Goal: Information Seeking & Learning: Learn about a topic

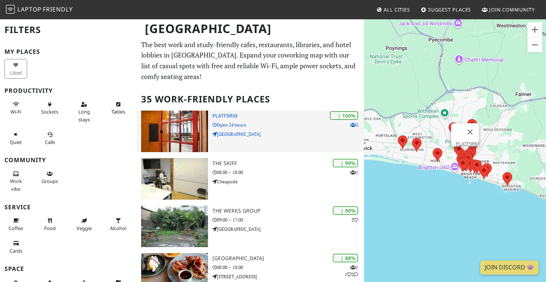
click at [228, 119] on div "| 100% 3 PLATF9RM Open 24 hours North Road" at bounding box center [289, 132] width 152 height 42
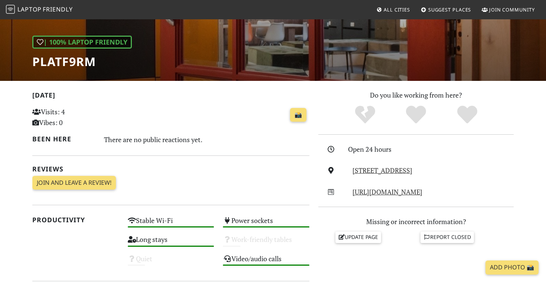
scroll to position [93, 0]
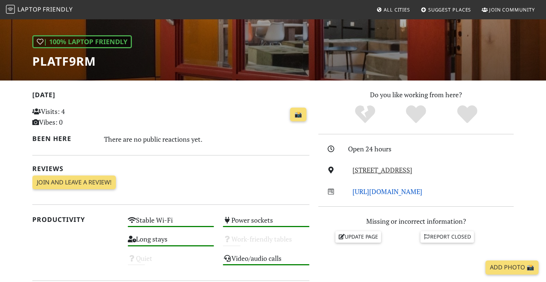
click at [366, 193] on link "http://www.platf9rm.com/" at bounding box center [388, 191] width 70 height 9
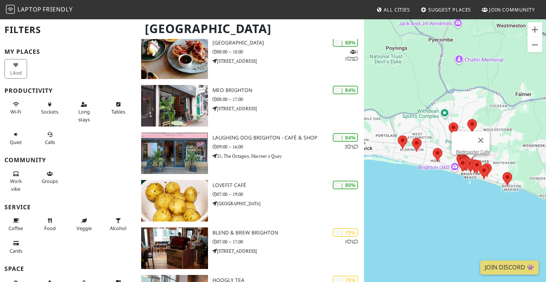
scroll to position [216, 0]
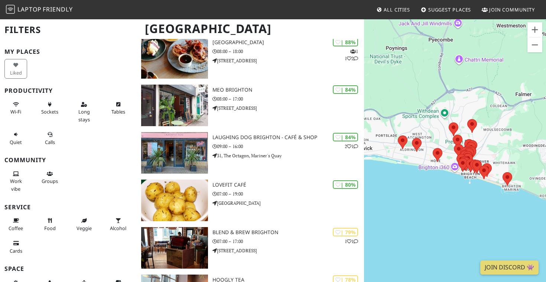
click at [489, 204] on div "To navigate, press the arrow keys." at bounding box center [455, 160] width 182 height 282
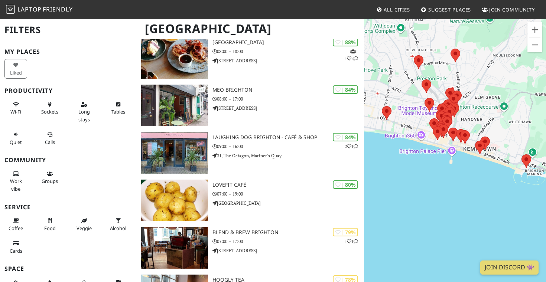
click at [440, 146] on div "To navigate, press the arrow keys." at bounding box center [455, 160] width 182 height 282
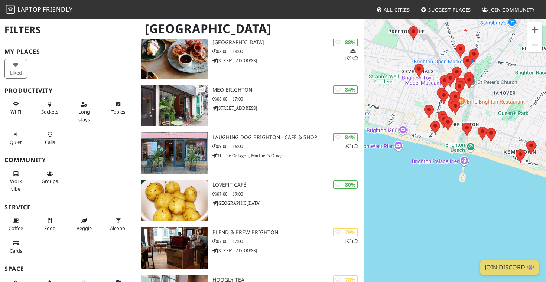
click at [470, 103] on div "To navigate, press the arrow keys." at bounding box center [455, 160] width 182 height 282
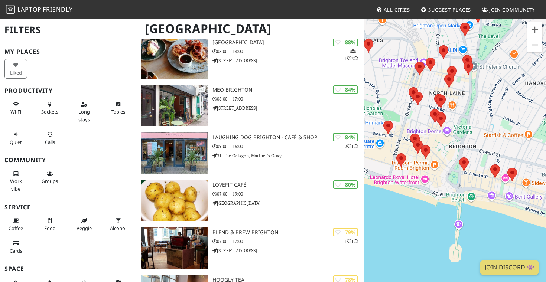
click at [437, 86] on div "To navigate, press the arrow keys." at bounding box center [455, 160] width 182 height 282
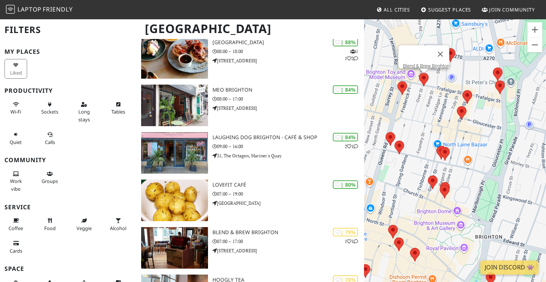
click at [419, 73] on area at bounding box center [419, 73] width 0 height 0
click at [424, 64] on link "Blend & Brew Brighton" at bounding box center [426, 66] width 46 height 6
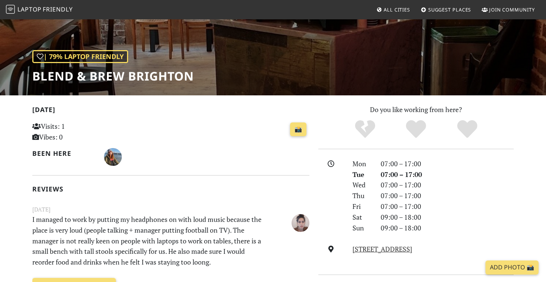
scroll to position [48, 0]
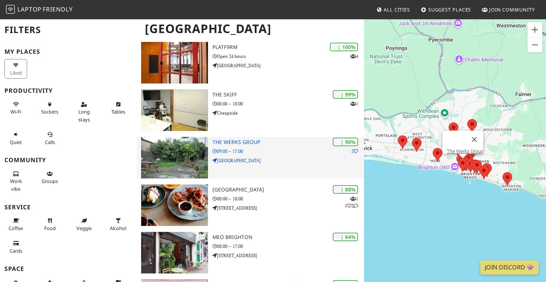
scroll to position [68, 0]
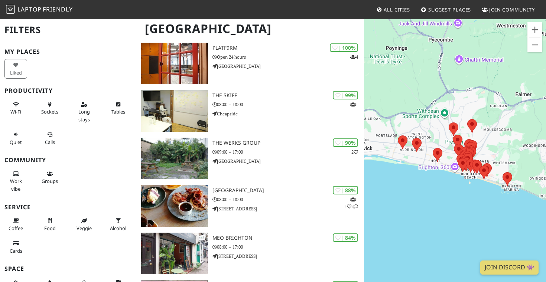
click at [499, 155] on div "To navigate, press the arrow keys." at bounding box center [455, 160] width 182 height 282
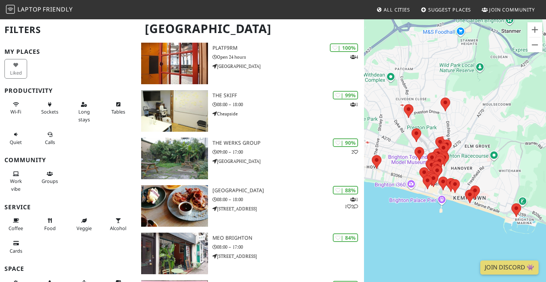
click at [454, 164] on div "To navigate, press the arrow keys." at bounding box center [455, 160] width 182 height 282
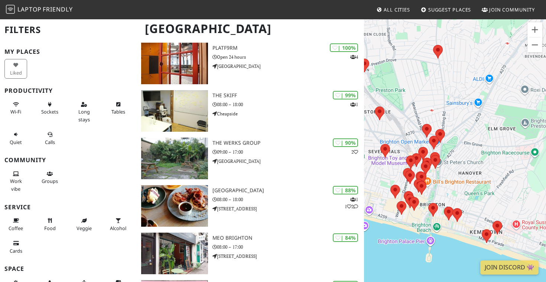
click at [438, 175] on div "To navigate, press the arrow keys." at bounding box center [455, 160] width 182 height 282
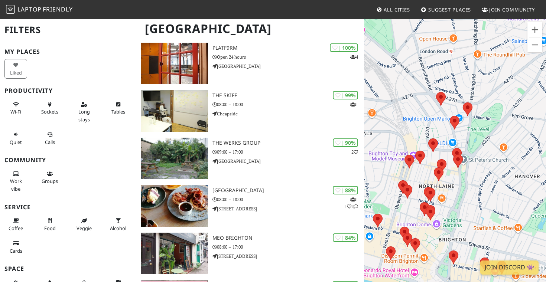
drag, startPoint x: 429, startPoint y: 180, endPoint x: 455, endPoint y: 185, distance: 26.5
click at [455, 185] on div "To navigate, press the arrow keys." at bounding box center [455, 160] width 182 height 282
click at [424, 173] on div "To navigate, press the arrow keys." at bounding box center [455, 160] width 182 height 282
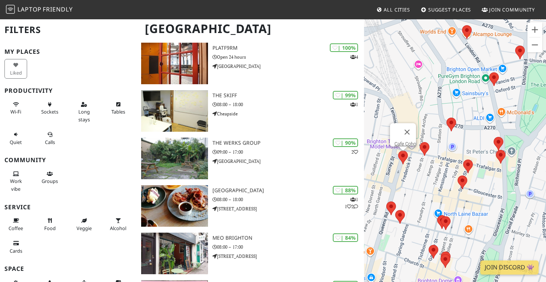
click at [398, 151] on area at bounding box center [398, 151] width 0 height 0
click at [403, 141] on link "Cafe Coho" at bounding box center [406, 144] width 22 height 6
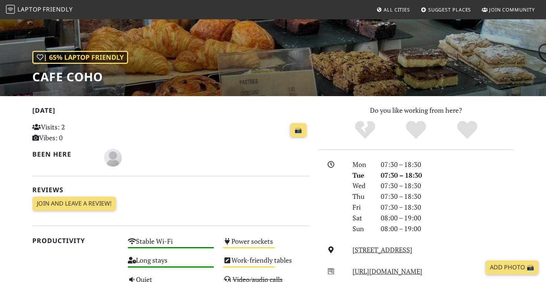
scroll to position [89, 0]
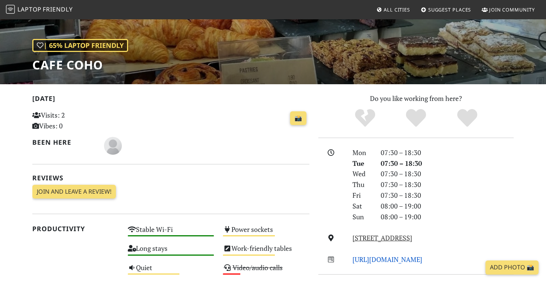
click at [387, 260] on link "[URL][DOMAIN_NAME]" at bounding box center [388, 259] width 70 height 9
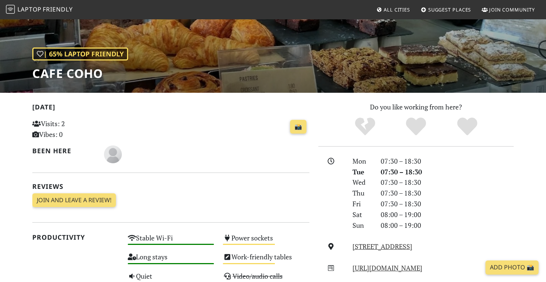
scroll to position [74, 0]
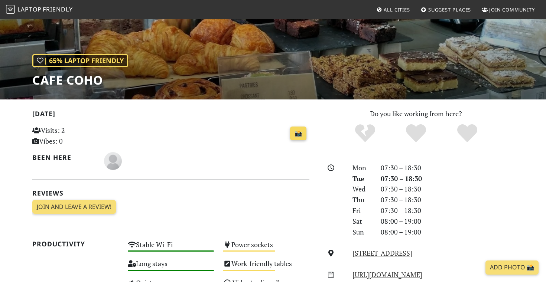
click at [297, 131] on link "📸" at bounding box center [298, 134] width 16 height 14
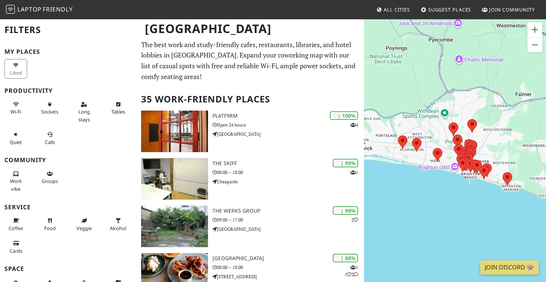
click at [448, 157] on div "To navigate, press the arrow keys." at bounding box center [455, 160] width 182 height 282
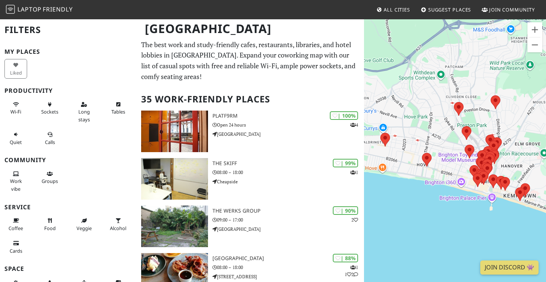
click at [527, 164] on div "To navigate, press the arrow keys." at bounding box center [455, 160] width 182 height 282
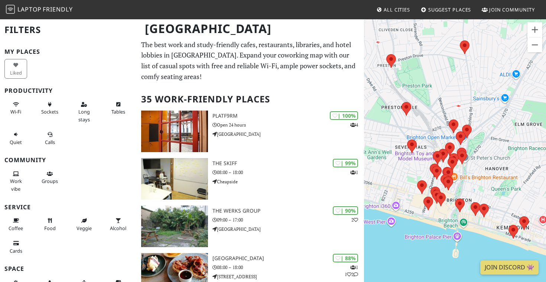
click at [473, 170] on div "To navigate, press the arrow keys." at bounding box center [455, 160] width 182 height 282
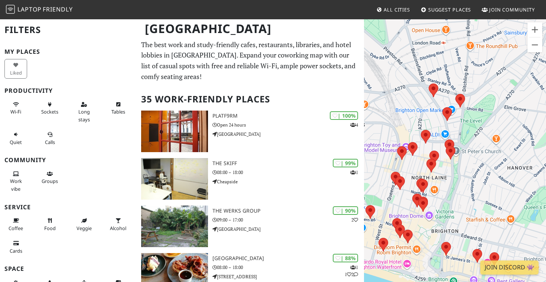
click at [444, 175] on div "To navigate, press the arrow keys." at bounding box center [455, 160] width 182 height 282
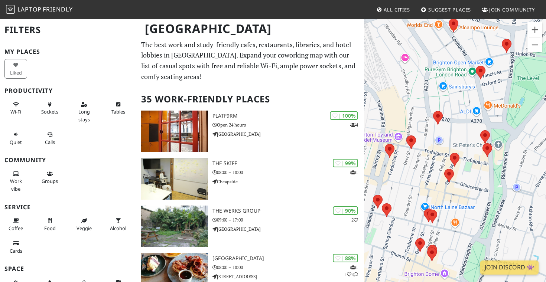
drag, startPoint x: 441, startPoint y: 154, endPoint x: 474, endPoint y: 167, distance: 35.5
click at [474, 167] on div "To navigate, press the arrow keys." at bounding box center [455, 160] width 182 height 282
click at [418, 149] on div "To navigate, press the arrow keys." at bounding box center [455, 160] width 182 height 282
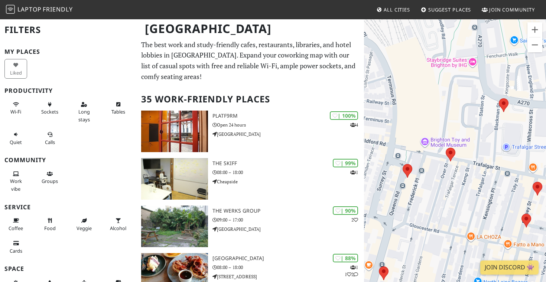
drag, startPoint x: 399, startPoint y: 172, endPoint x: 454, endPoint y: 187, distance: 57.1
click at [454, 187] on div "To navigate, press the arrow keys." at bounding box center [455, 160] width 182 height 282
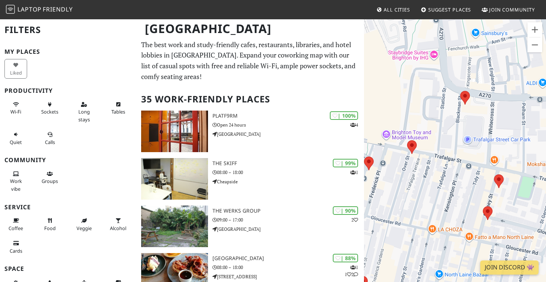
drag, startPoint x: 494, startPoint y: 181, endPoint x: 448, endPoint y: 171, distance: 47.3
click at [448, 171] on div "To navigate, press the arrow keys." at bounding box center [455, 160] width 182 height 282
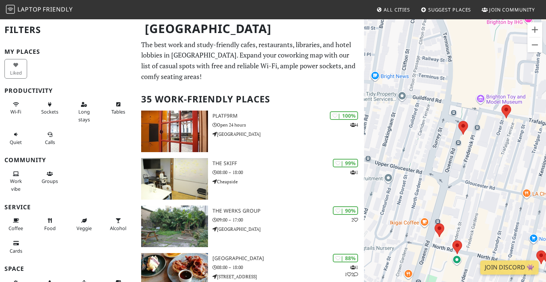
drag, startPoint x: 434, startPoint y: 193, endPoint x: 532, endPoint y: 156, distance: 104.4
click at [532, 156] on div "To navigate, press the arrow keys." at bounding box center [455, 160] width 182 height 282
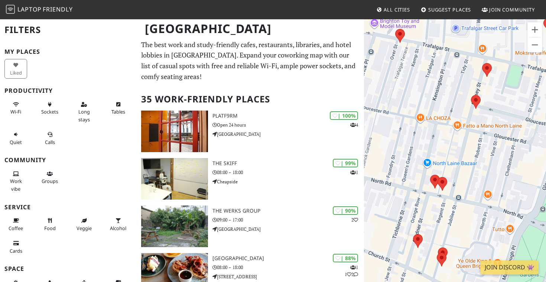
drag, startPoint x: 516, startPoint y: 226, endPoint x: 406, endPoint y: 150, distance: 133.6
click at [406, 150] on div "To navigate, press the arrow keys." at bounding box center [455, 160] width 182 height 282
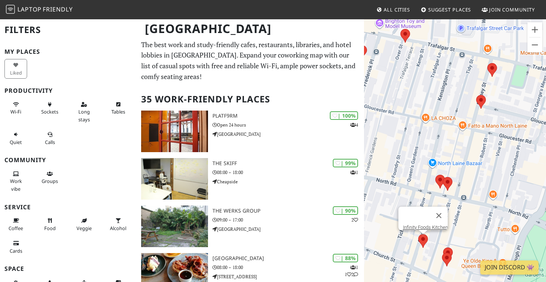
click at [418, 234] on area at bounding box center [418, 234] width 0 height 0
click at [426, 225] on link "Infinity Foods Kitchen" at bounding box center [425, 228] width 45 height 6
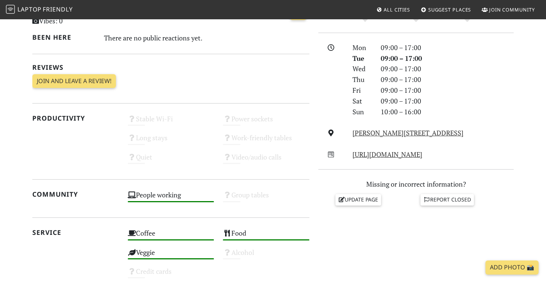
scroll to position [195, 0]
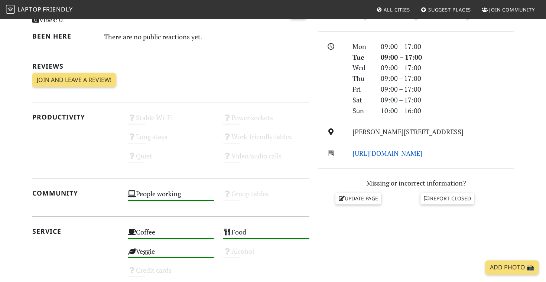
click at [389, 157] on link "[URL][DOMAIN_NAME]" at bounding box center [388, 153] width 70 height 9
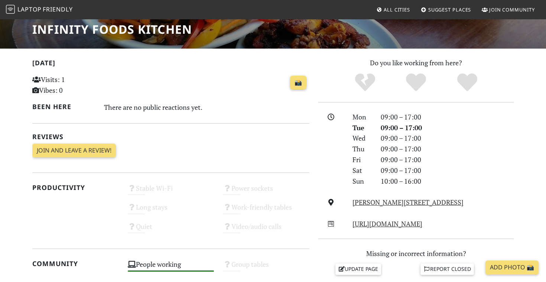
scroll to position [0, 0]
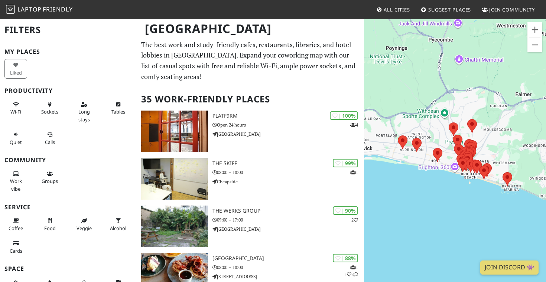
click at [515, 162] on div "To navigate, press the arrow keys." at bounding box center [455, 160] width 182 height 282
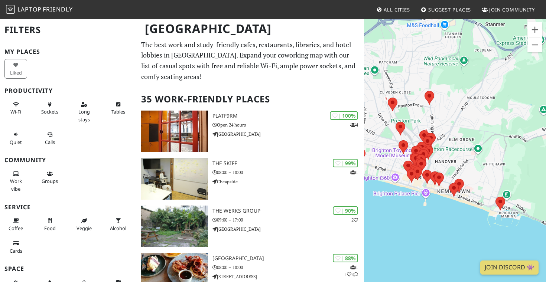
click at [451, 153] on div "To navigate, press the arrow keys." at bounding box center [455, 160] width 182 height 282
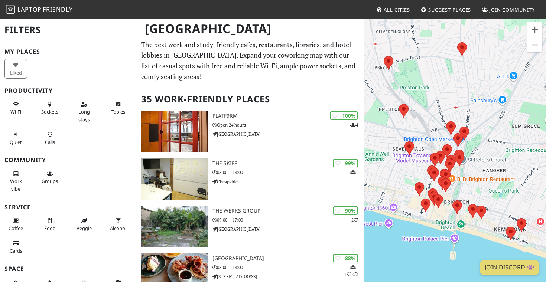
drag, startPoint x: 426, startPoint y: 158, endPoint x: 484, endPoint y: 158, distance: 58.0
click at [484, 158] on div "To navigate, press the arrow keys." at bounding box center [455, 160] width 182 height 282
click at [471, 145] on div "To navigate, press the arrow keys." at bounding box center [455, 160] width 182 height 282
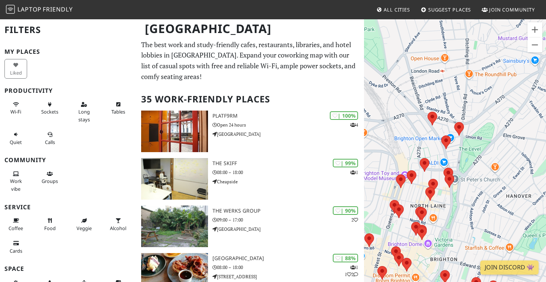
click at [428, 150] on div "To navigate, press the arrow keys." at bounding box center [455, 160] width 182 height 282
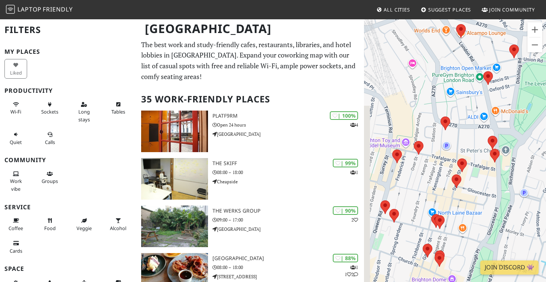
drag, startPoint x: 438, startPoint y: 195, endPoint x: 463, endPoint y: 129, distance: 71.0
click at [463, 129] on div "To navigate, press the arrow keys." at bounding box center [455, 160] width 182 height 282
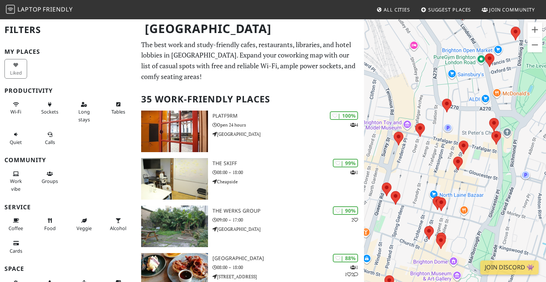
drag, startPoint x: 430, startPoint y: 190, endPoint x: 432, endPoint y: 142, distance: 48.3
click at [432, 140] on div "To navigate, press the arrow keys." at bounding box center [455, 160] width 182 height 282
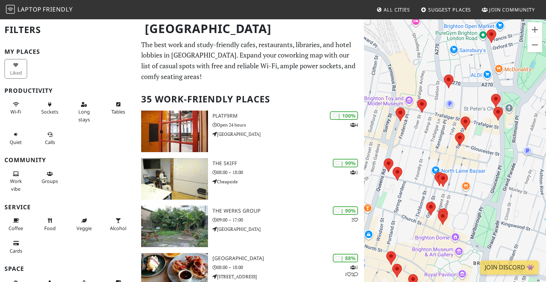
click at [416, 179] on div "To navigate, press the arrow keys." at bounding box center [455, 160] width 182 height 282
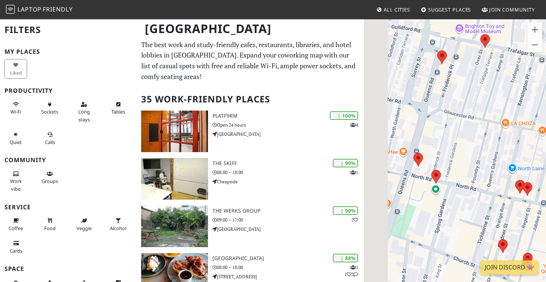
drag, startPoint x: 399, startPoint y: 165, endPoint x: 468, endPoint y: 167, distance: 68.8
click at [468, 167] on div "To navigate, press the arrow keys." at bounding box center [455, 160] width 182 height 282
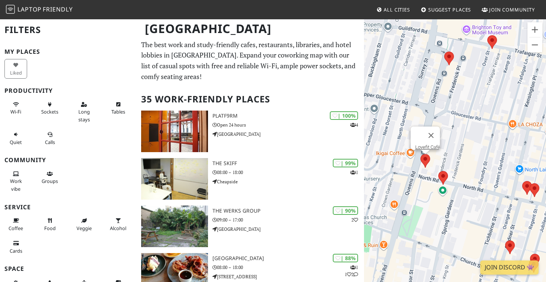
click at [421, 154] on area at bounding box center [421, 154] width 0 height 0
click at [427, 145] on link "Lovefit Café" at bounding box center [427, 148] width 25 height 6
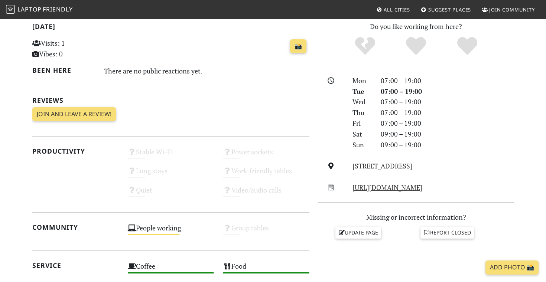
scroll to position [167, 0]
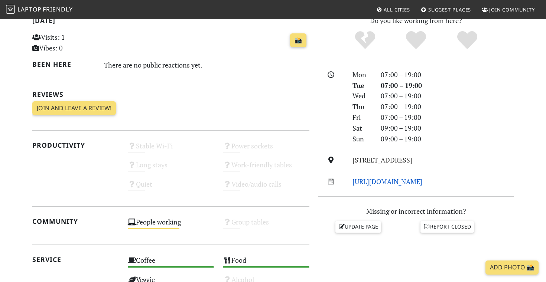
click at [380, 179] on link "[URL][DOMAIN_NAME]" at bounding box center [388, 181] width 70 height 9
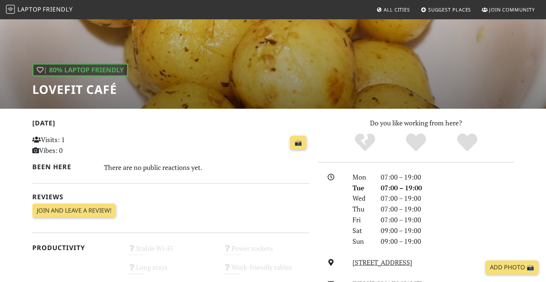
scroll to position [0, 0]
